Goal: Check status: Check status

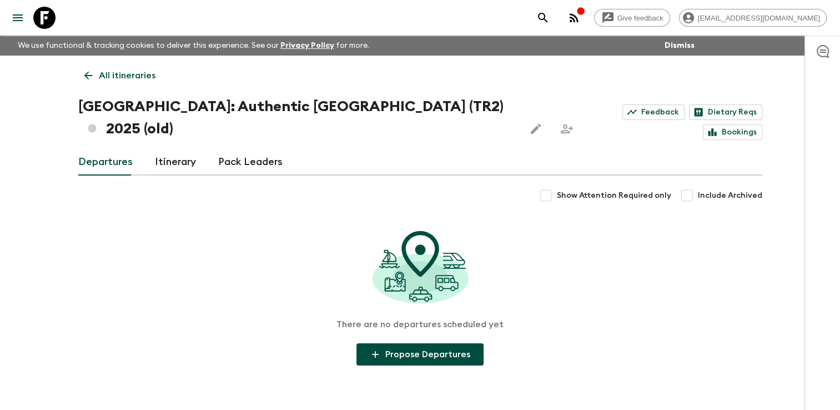
click at [89, 75] on icon at bounding box center [88, 76] width 8 height 8
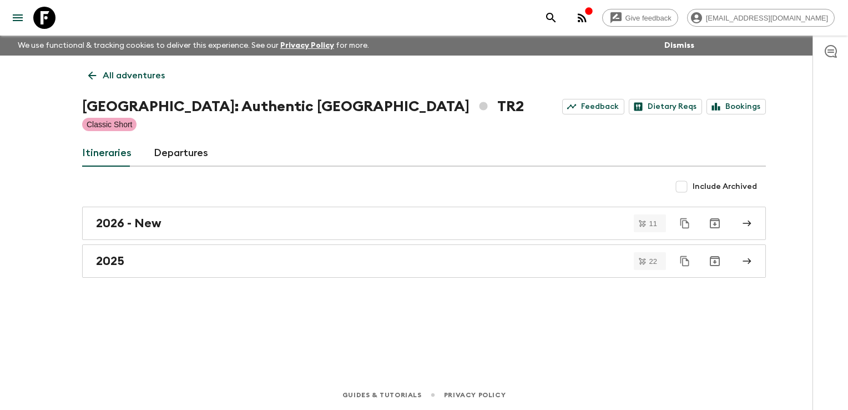
click at [97, 72] on icon at bounding box center [92, 75] width 12 height 12
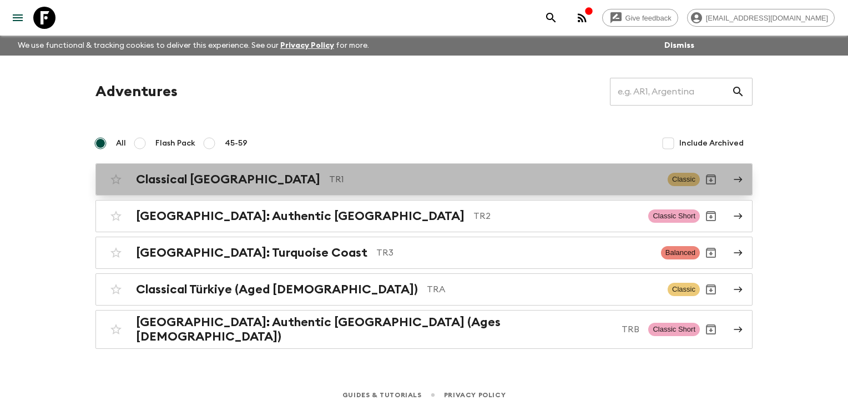
click at [177, 178] on h2 "Classical [GEOGRAPHIC_DATA]" at bounding box center [228, 179] width 184 height 14
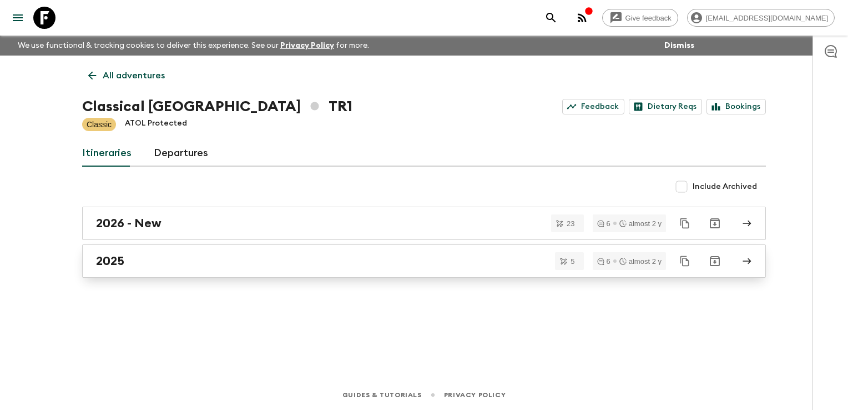
click at [144, 253] on link "2025" at bounding box center [424, 260] width 684 height 33
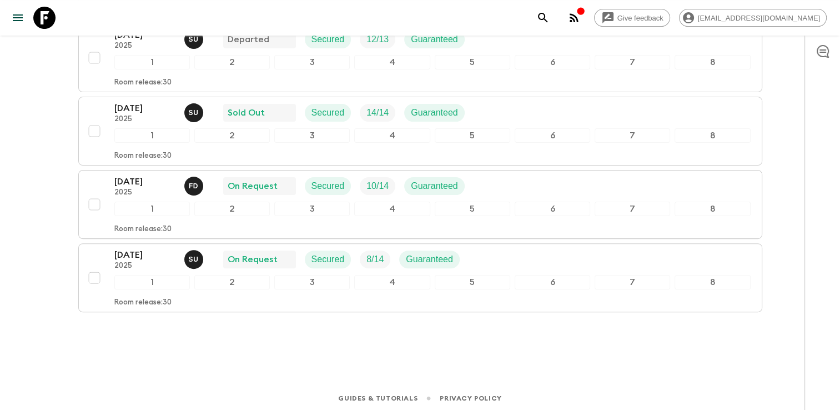
scroll to position [287, 0]
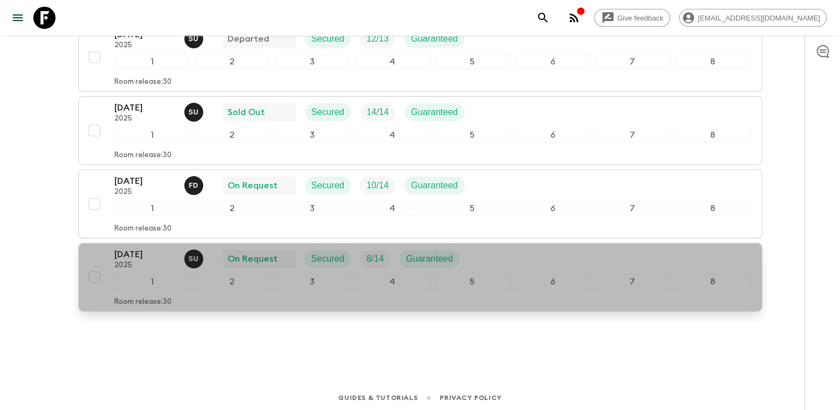
click at [491, 260] on div "[DATE] 2025 S U On Request Secured 8 / 14 Guaranteed" at bounding box center [432, 259] width 636 height 22
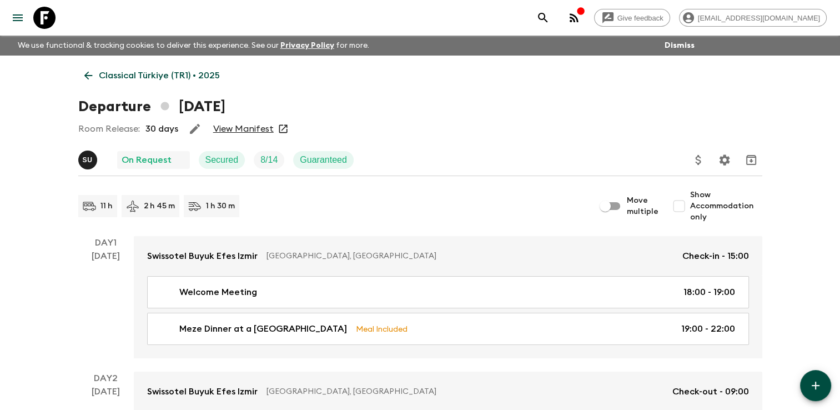
click at [252, 132] on link "View Manifest" at bounding box center [243, 128] width 61 height 11
